Goal: Information Seeking & Learning: Learn about a topic

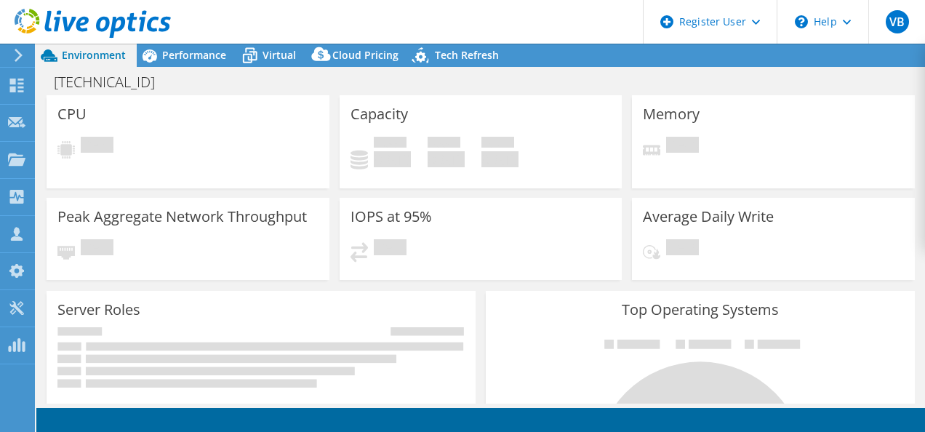
select select "USD"
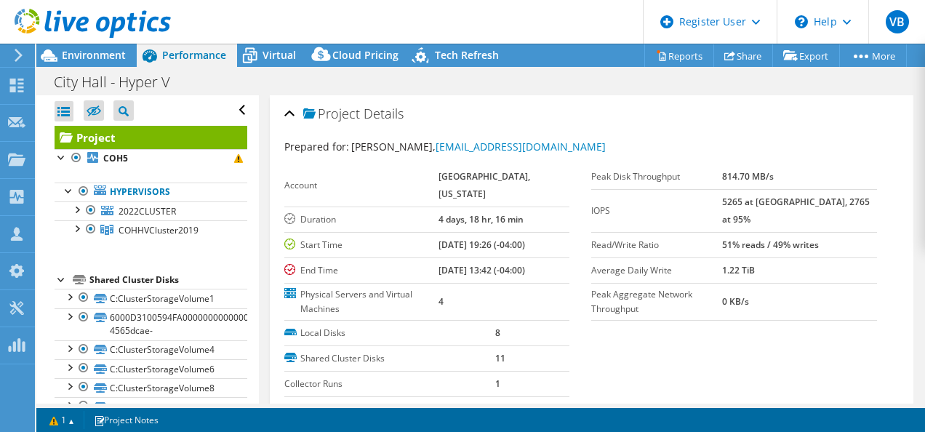
select select "USD"
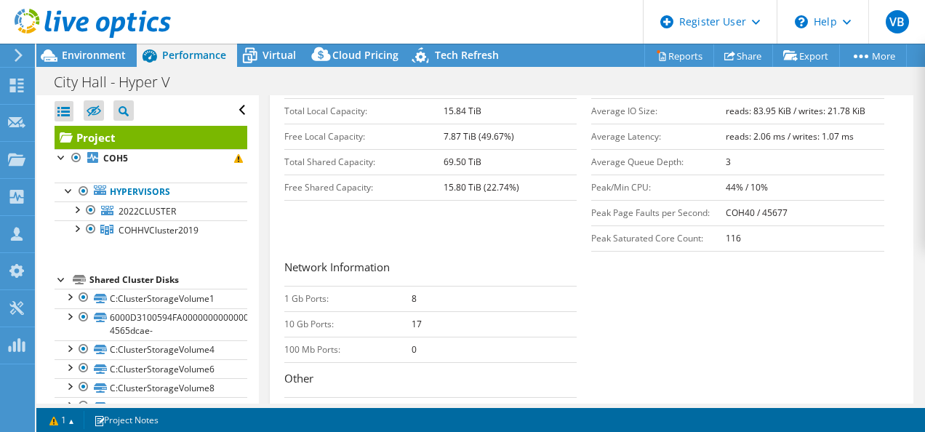
scroll to position [479, 0]
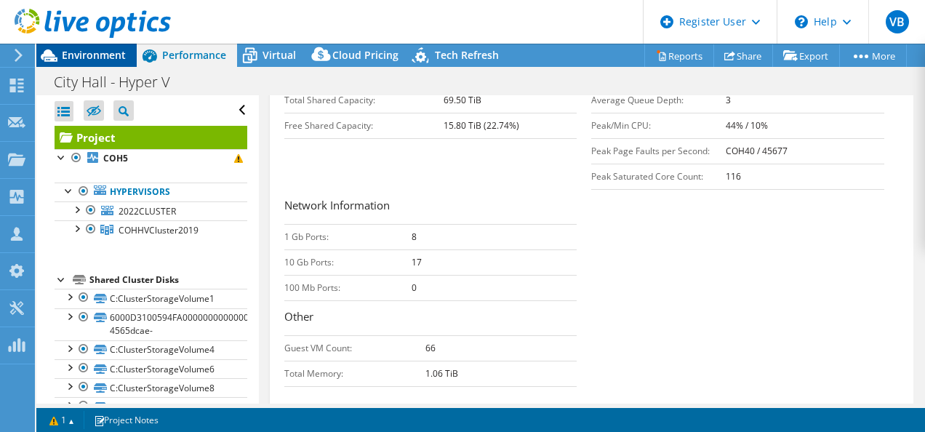
click at [97, 57] on span "Environment" at bounding box center [94, 55] width 64 height 14
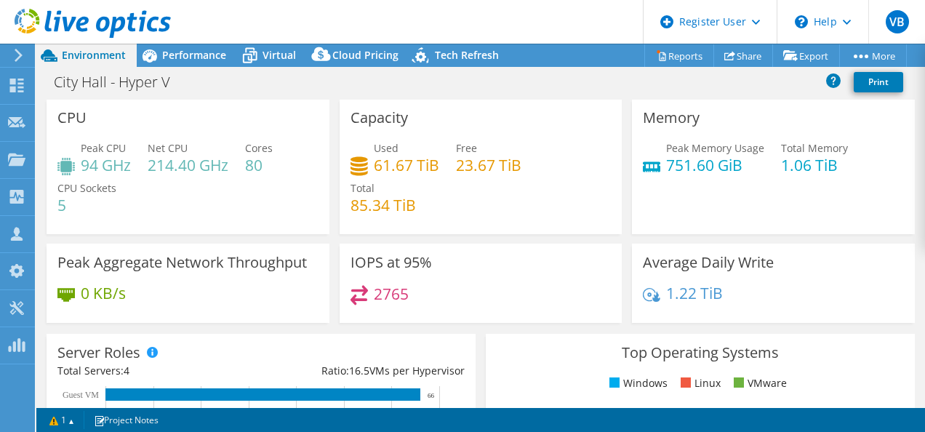
scroll to position [0, 0]
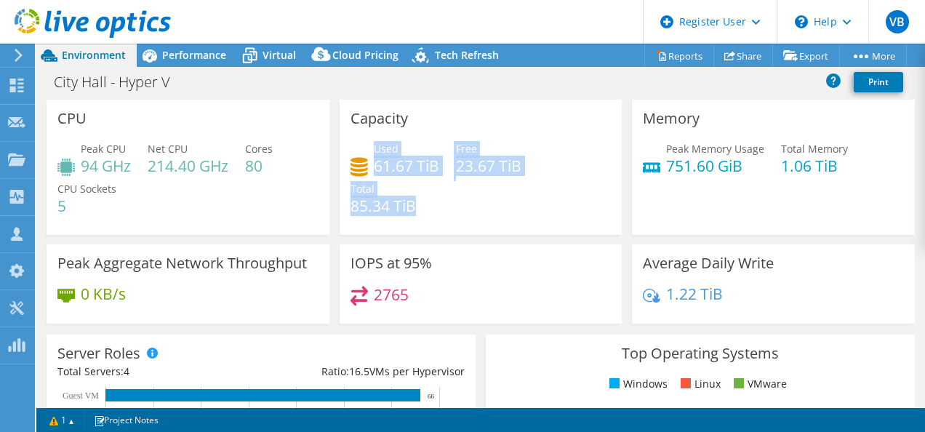
drag, startPoint x: 441, startPoint y: 207, endPoint x: 370, endPoint y: 148, distance: 92.5
click at [370, 148] on div "Used 61.67 TiB Free 23.67 TiB Total 85.34 TiB" at bounding box center [481, 184] width 261 height 87
drag, startPoint x: 370, startPoint y: 148, endPoint x: 386, endPoint y: 200, distance: 54.1
click at [386, 200] on h4 "85.34 TiB" at bounding box center [383, 206] width 65 height 16
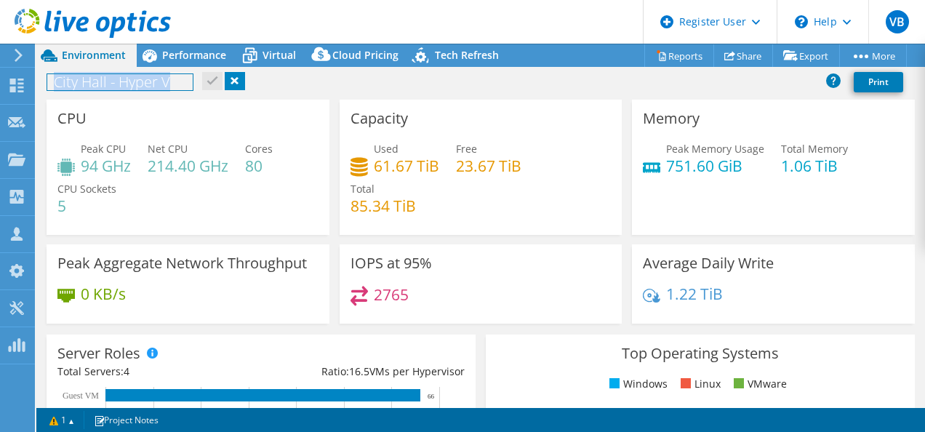
drag, startPoint x: 54, startPoint y: 88, endPoint x: 106, endPoint y: 93, distance: 52.6
click at [106, 93] on div "City Hall - Hyper V Print" at bounding box center [480, 81] width 889 height 27
click at [102, 100] on div "CPU Peak CPU 94 GHz Net CPU 214.40 GHz Cores 80 CPU Sockets 5" at bounding box center [188, 167] width 283 height 135
